Goal: Book appointment/travel/reservation

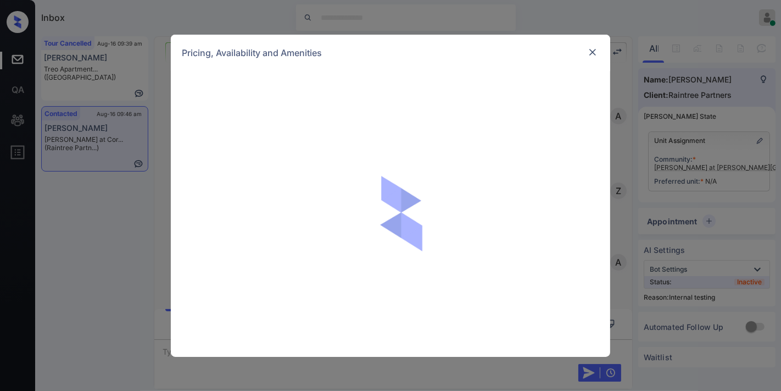
scroll to position [1578, 0]
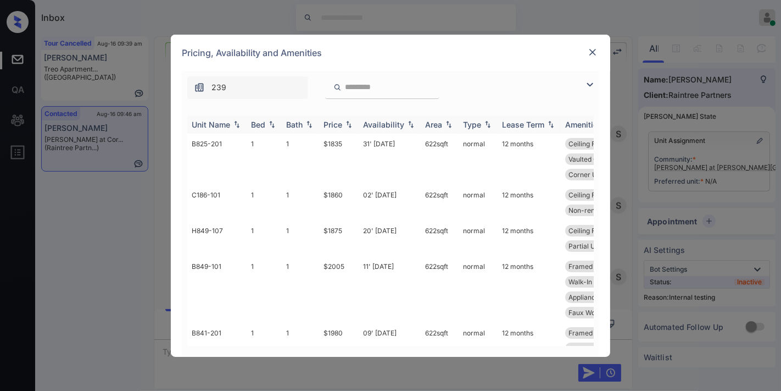
click at [345, 124] on img at bounding box center [348, 124] width 11 height 8
click at [587, 86] on img at bounding box center [589, 84] width 13 height 13
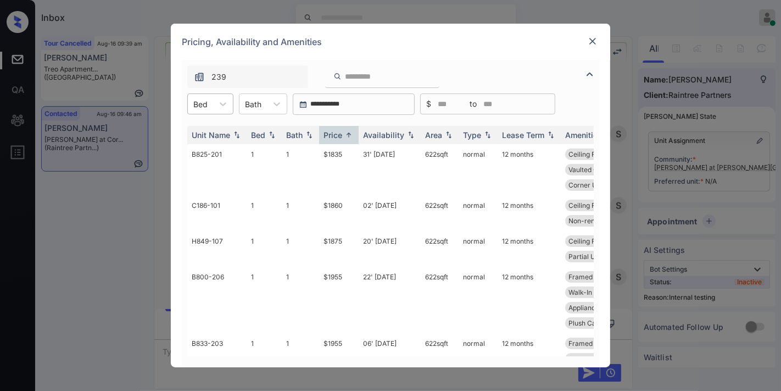
click at [209, 105] on div "Bed" at bounding box center [200, 104] width 25 height 16
click at [229, 146] on div "2" at bounding box center [210, 151] width 46 height 20
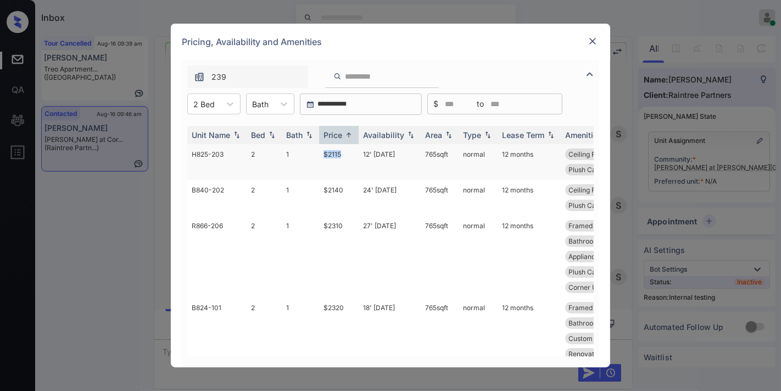
drag, startPoint x: 347, startPoint y: 154, endPoint x: 315, endPoint y: 152, distance: 32.0
click at [311, 152] on tr "H825-203 2 1 $2115 12' Aug 25 765 sqft normal 12 months Ceiling Fan Second Floo…" at bounding box center [474, 162] width 574 height 36
copy tr "$2115"
click at [371, 157] on td "12' Aug 25" at bounding box center [390, 162] width 62 height 36
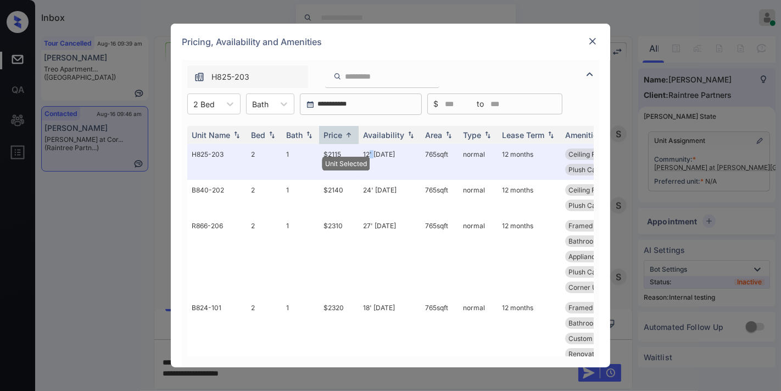
click at [592, 41] on img at bounding box center [592, 41] width 11 height 11
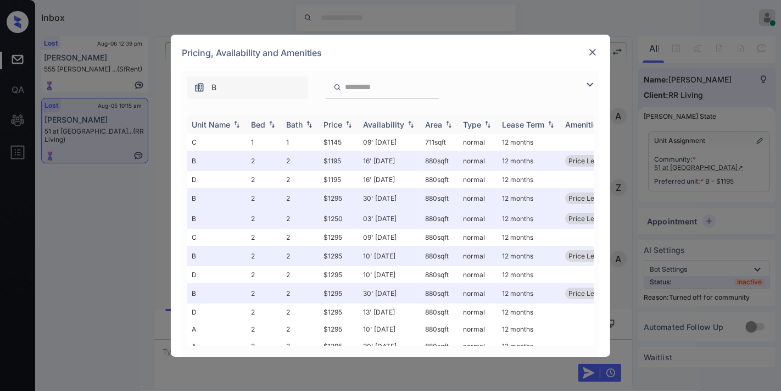
scroll to position [3737, 0]
click at [589, 84] on img at bounding box center [589, 84] width 13 height 13
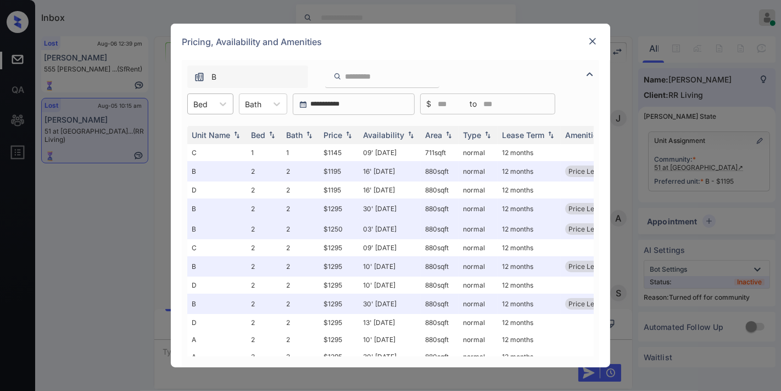
click at [213, 96] on div "Bed" at bounding box center [200, 104] width 25 height 16
click at [600, 41] on div "Pricing, Availability and Amenities" at bounding box center [390, 42] width 439 height 36
click at [594, 39] on img at bounding box center [592, 41] width 11 height 11
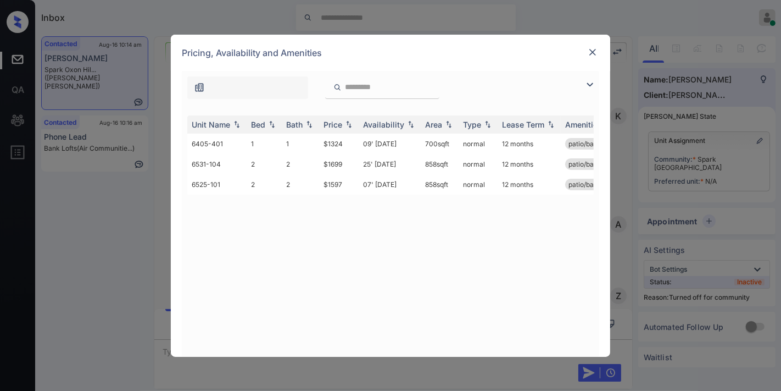
scroll to position [879, 0]
click at [345, 118] on th "Price" at bounding box center [339, 124] width 40 height 18
click at [333, 266] on div "Unit Name Bed Bath Price Availability Area Type Lease Term Amenities 6405-401 1…" at bounding box center [390, 230] width 406 height 230
drag, startPoint x: 354, startPoint y: 143, endPoint x: 315, endPoint y: 140, distance: 38.6
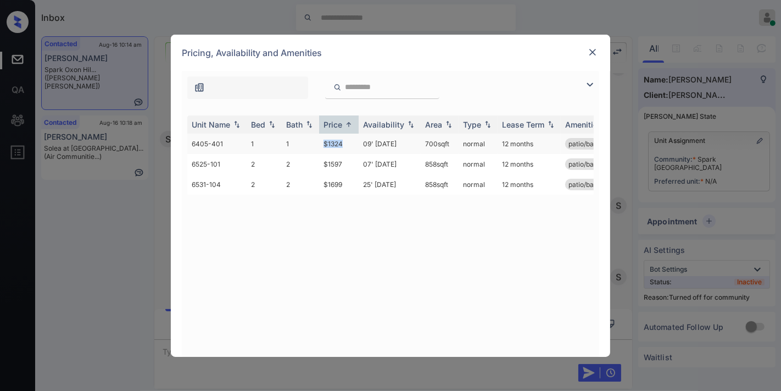
click at [315, 140] on tr "6405-401 1 1 $1324 09' Jul 25 700 sqft normal 12 months patio/balcony" at bounding box center [474, 143] width 574 height 20
copy tr "$1324"
click at [338, 141] on td "$1324" at bounding box center [339, 143] width 40 height 20
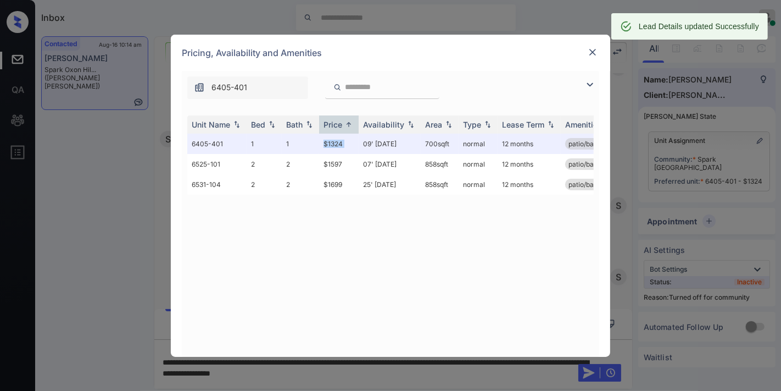
click at [595, 53] on img at bounding box center [592, 52] width 11 height 11
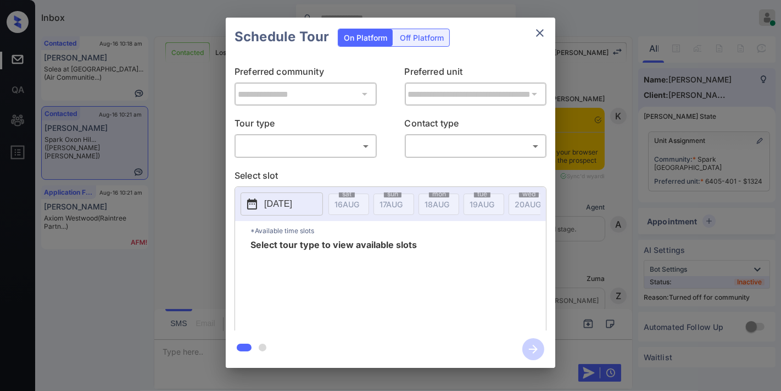
scroll to position [393, 0]
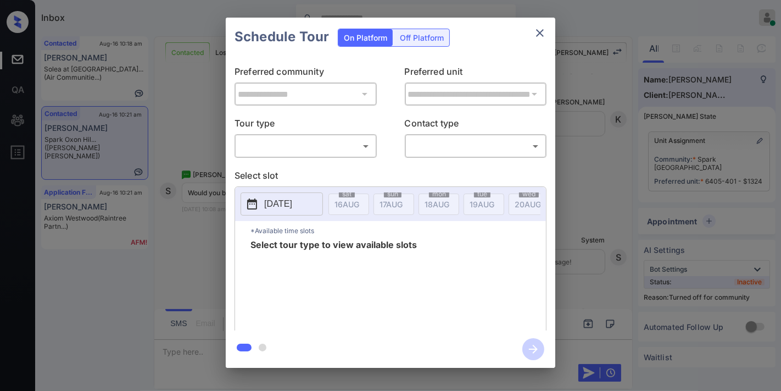
click at [291, 141] on body "Inbox Samantha Soliven Online Set yourself offline Set yourself on break Profil…" at bounding box center [390, 195] width 781 height 391
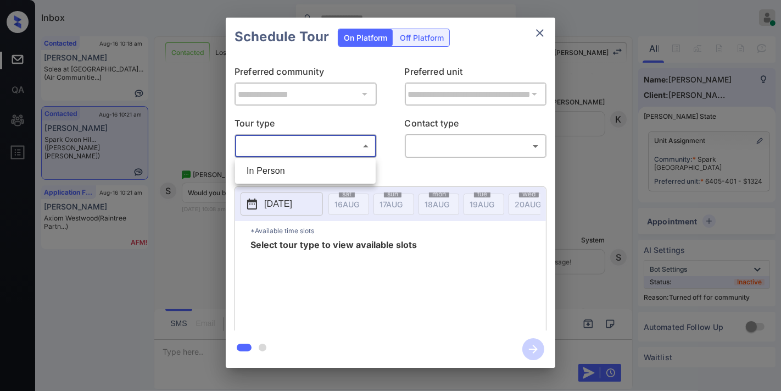
click at [297, 173] on li "In Person" at bounding box center [305, 171] width 135 height 20
type input "********"
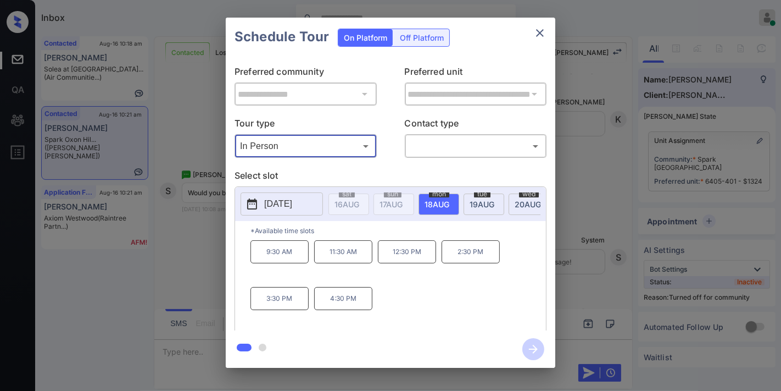
click at [290, 209] on p "2025-08-18" at bounding box center [278, 203] width 28 height 13
drag, startPoint x: 496, startPoint y: 258, endPoint x: 454, endPoint y: 261, distance: 42.4
click at [448, 259] on p "2:30 PM" at bounding box center [471, 251] width 58 height 23
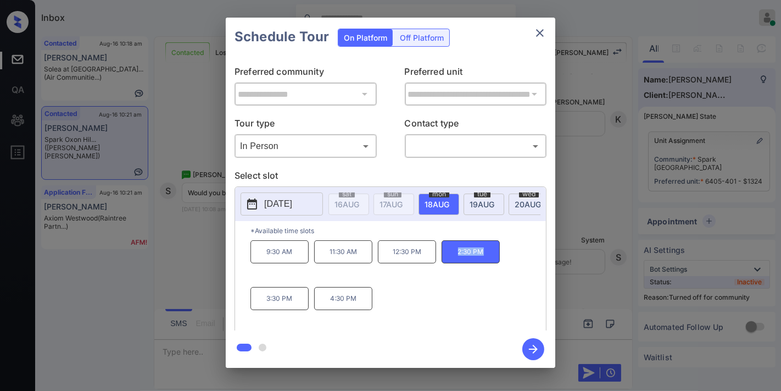
copy p "2:30 PM"
click at [542, 35] on icon "close" at bounding box center [540, 33] width 8 height 8
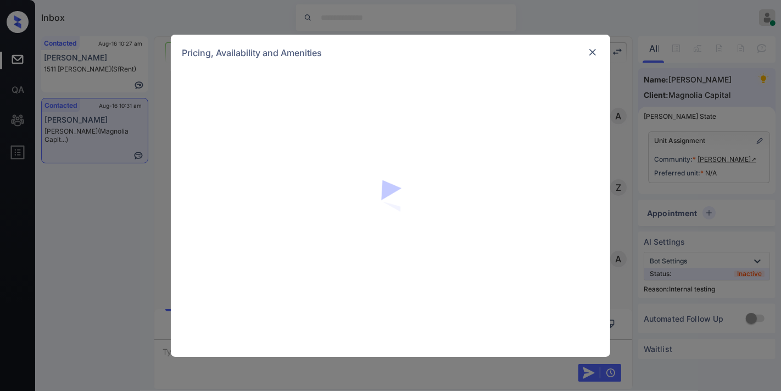
scroll to position [2478, 0]
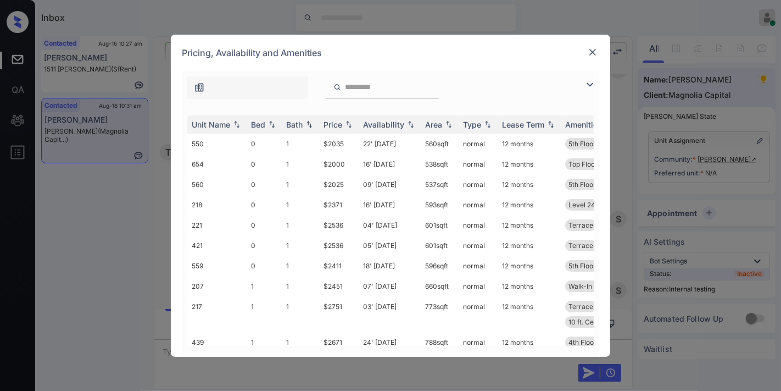
click at [589, 50] on img at bounding box center [592, 52] width 11 height 11
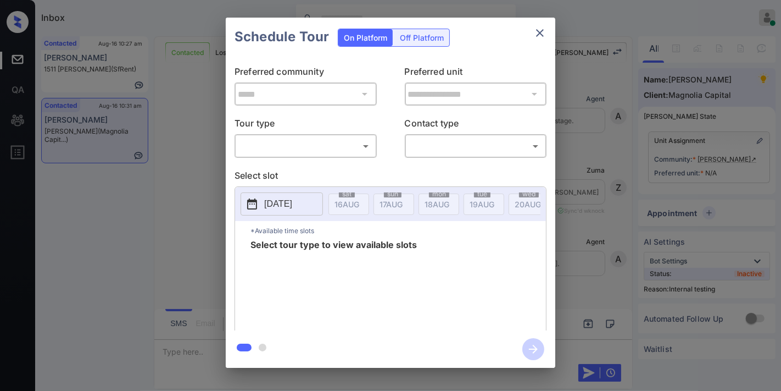
click at [339, 142] on body "Inbox Samantha Soliven Online Set yourself offline Set yourself on break Profil…" at bounding box center [390, 195] width 781 height 391
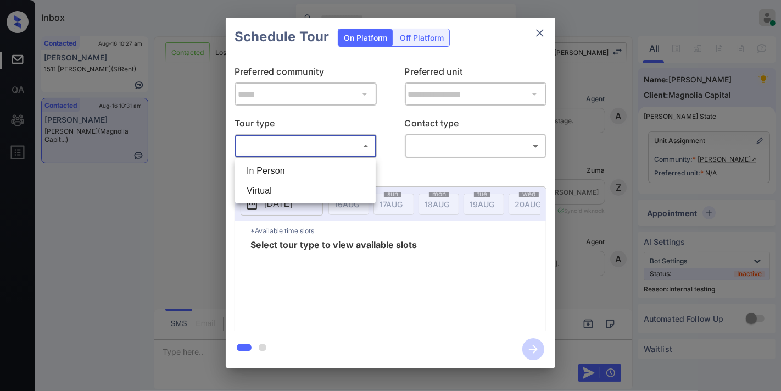
scroll to position [2478, 0]
click at [320, 168] on li "In Person" at bounding box center [305, 171] width 135 height 20
type input "********"
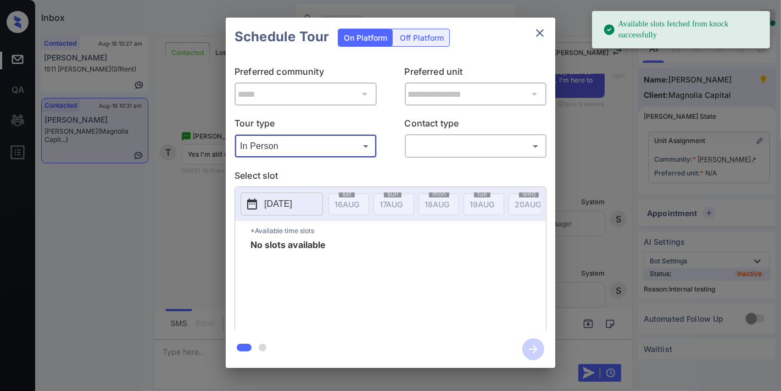
click at [544, 36] on icon "close" at bounding box center [540, 33] width 8 height 8
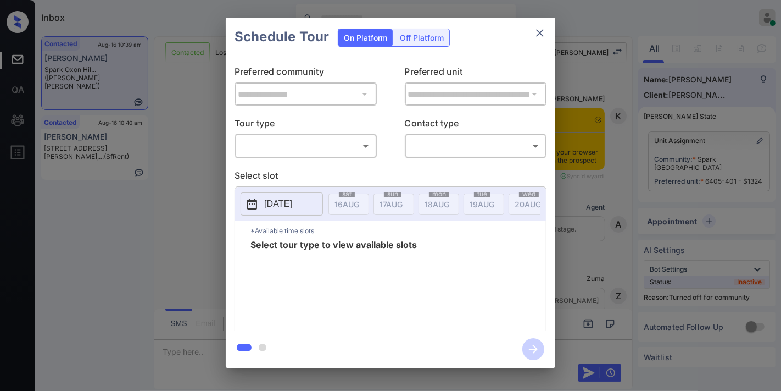
scroll to position [1677, 0]
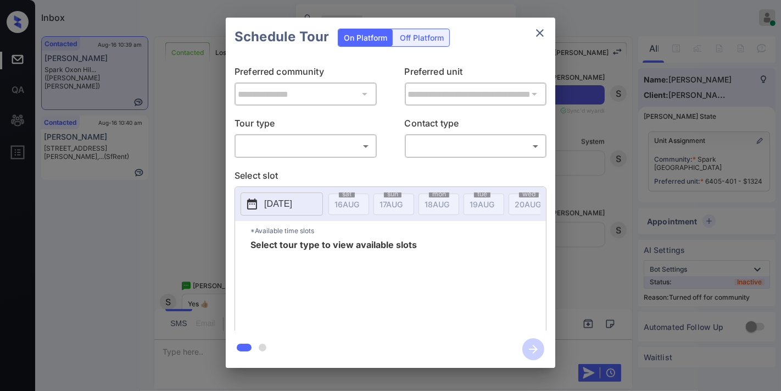
click at [337, 140] on body "Inbox Samantha Soliven Online Set yourself offline Set yourself on break Profil…" at bounding box center [390, 195] width 781 height 391
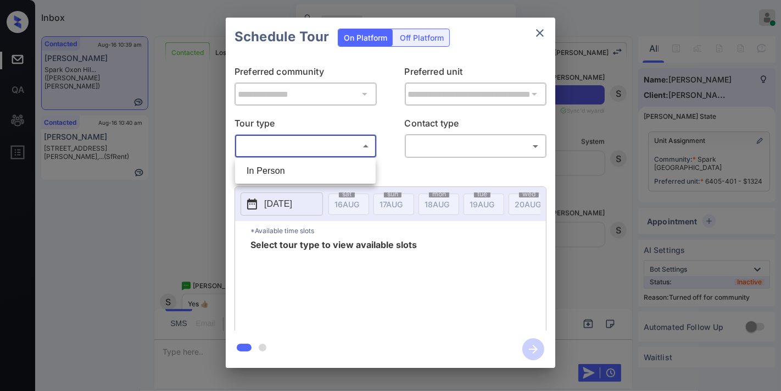
click at [330, 173] on li "In Person" at bounding box center [305, 171] width 135 height 20
type input "********"
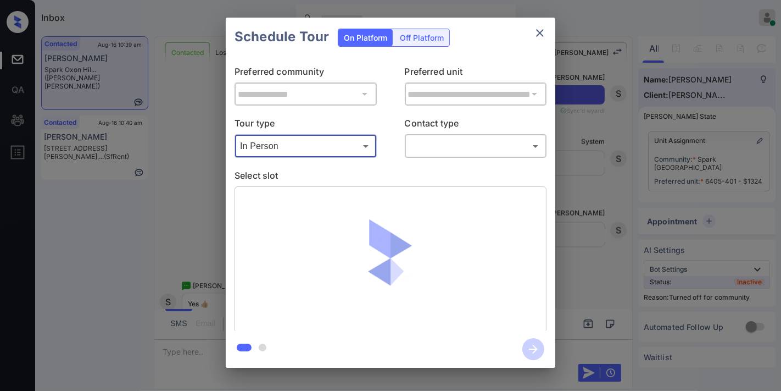
click at [423, 147] on body "Inbox Samantha Soliven Online Set yourself offline Set yourself on break Profil…" at bounding box center [390, 195] width 781 height 391
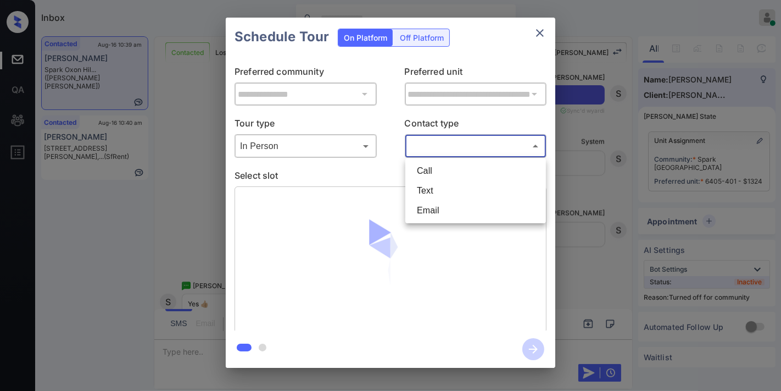
click at [431, 192] on li "Text" at bounding box center [475, 191] width 135 height 20
type input "****"
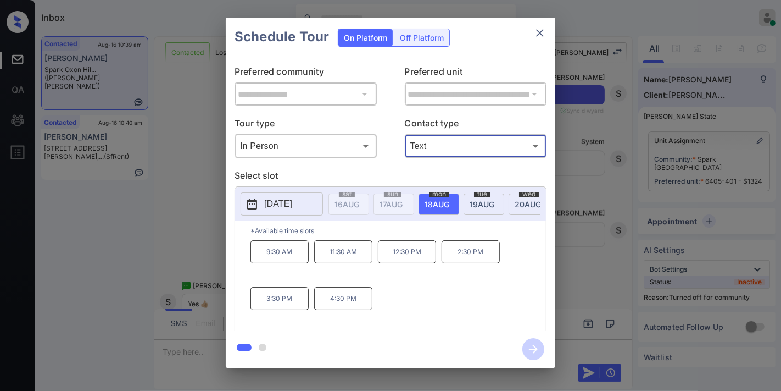
click at [482, 263] on p "2:30 PM" at bounding box center [471, 251] width 58 height 23
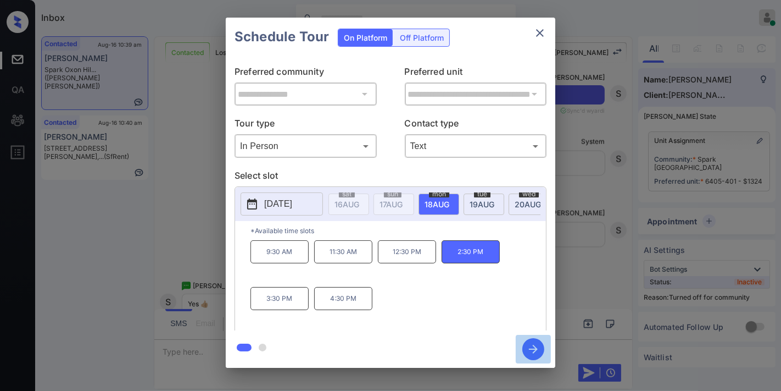
click at [536, 348] on icon "button" at bounding box center [533, 348] width 9 height 9
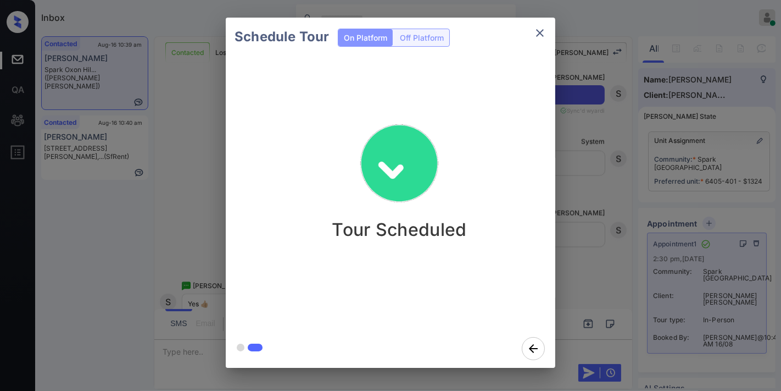
click at [541, 34] on icon "close" at bounding box center [540, 33] width 8 height 8
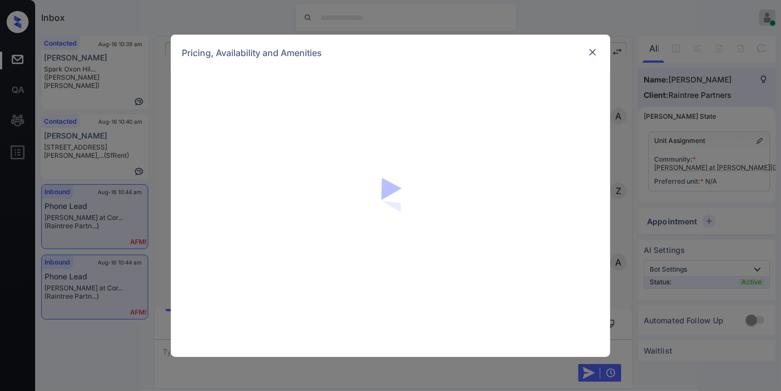
scroll to position [1857, 0]
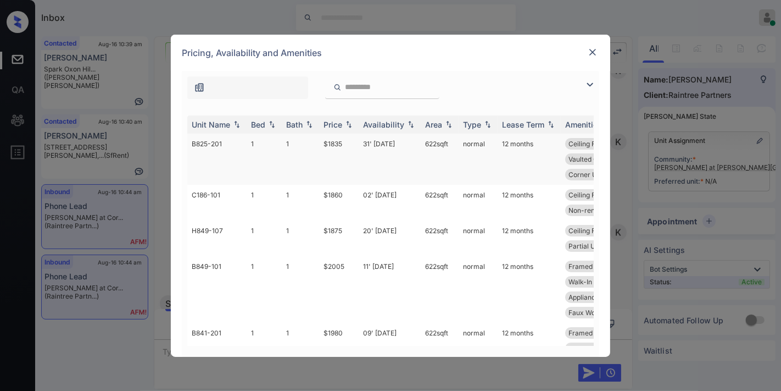
drag, startPoint x: 339, startPoint y: 122, endPoint x: 349, endPoint y: 164, distance: 42.8
click at [339, 122] on div "Price" at bounding box center [333, 124] width 19 height 9
click at [594, 81] on img at bounding box center [589, 84] width 13 height 13
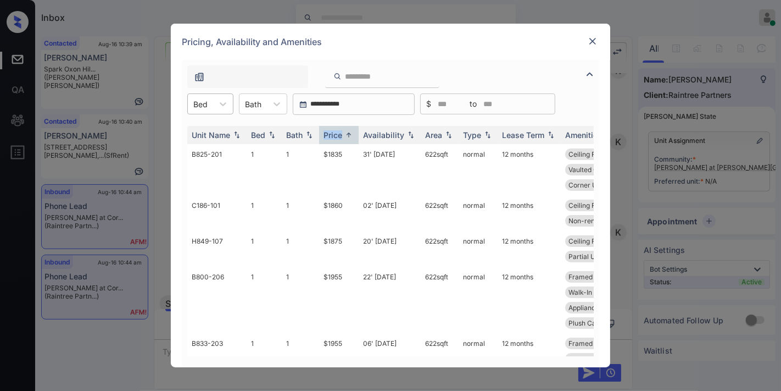
click at [202, 106] on div at bounding box center [200, 104] width 14 height 12
click at [229, 146] on div "2" at bounding box center [210, 151] width 46 height 20
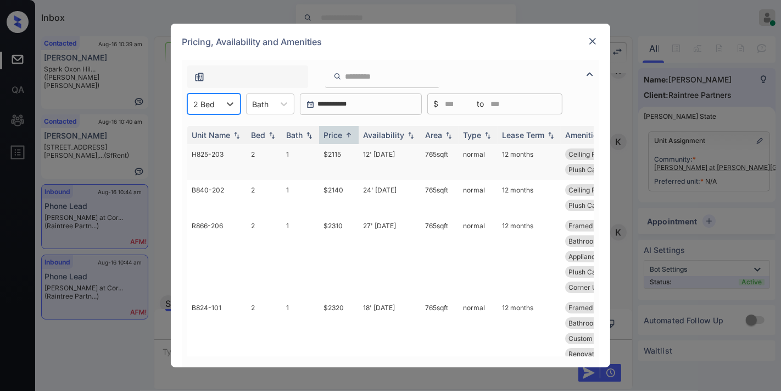
click at [331, 154] on td "$2115" at bounding box center [339, 162] width 40 height 36
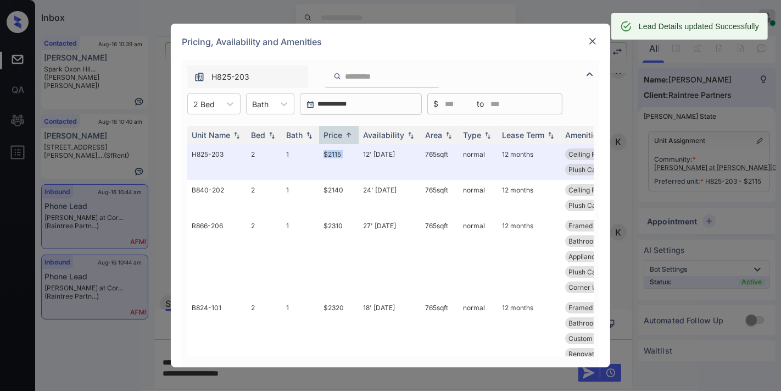
click at [594, 40] on img at bounding box center [592, 41] width 11 height 11
